Goal: Navigation & Orientation: Find specific page/section

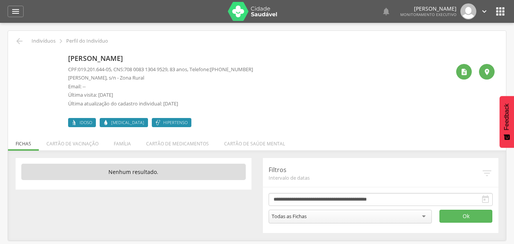
click at [19, 56] on img at bounding box center [19, 56] width 0 height 0
